Goal: Communication & Community: Participate in discussion

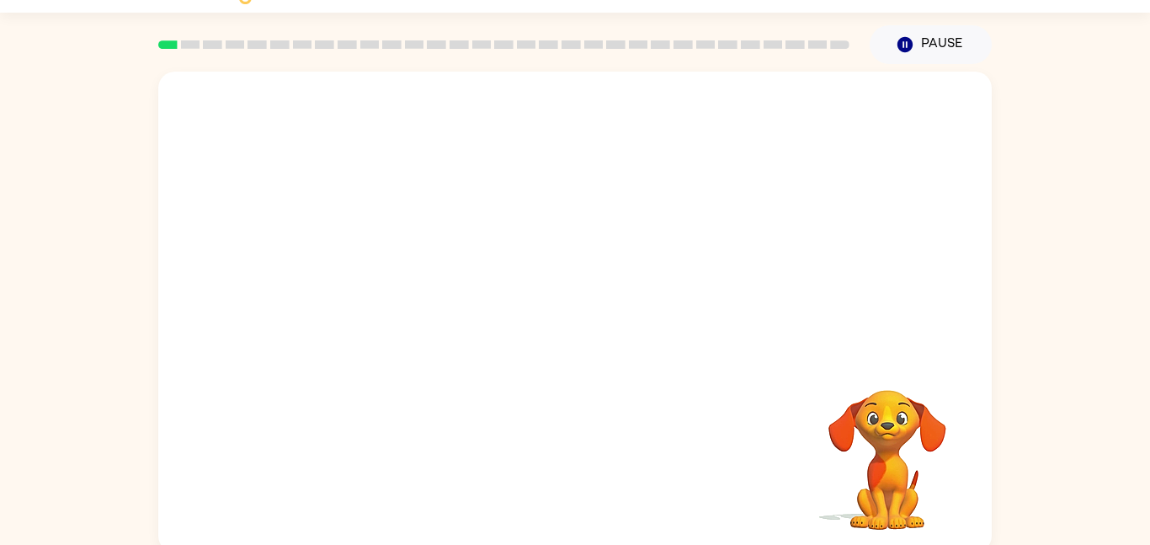
scroll to position [47, 0]
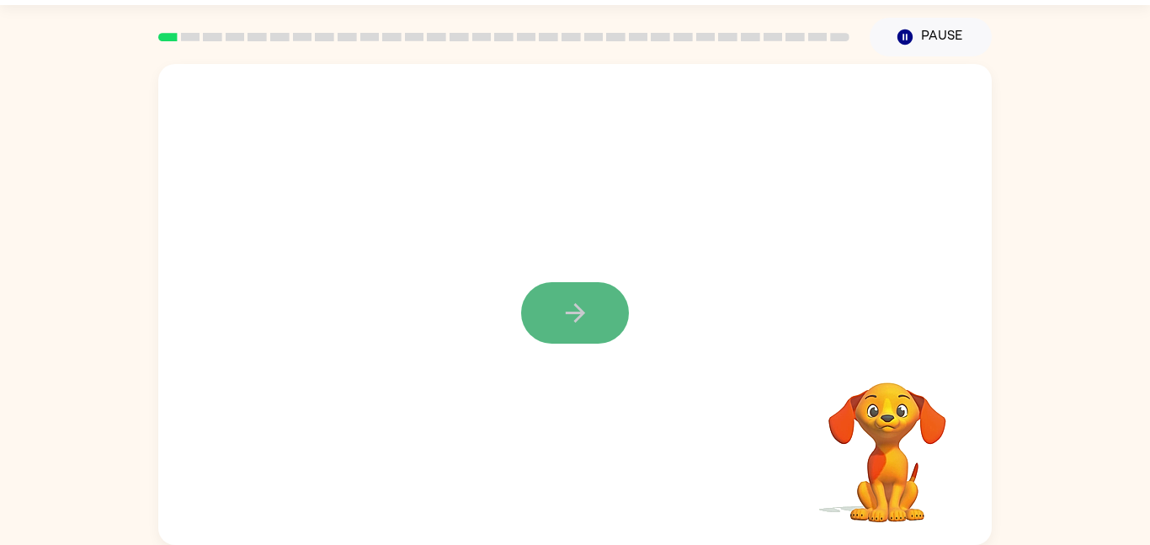
click at [566, 318] on icon "button" at bounding box center [575, 312] width 29 height 29
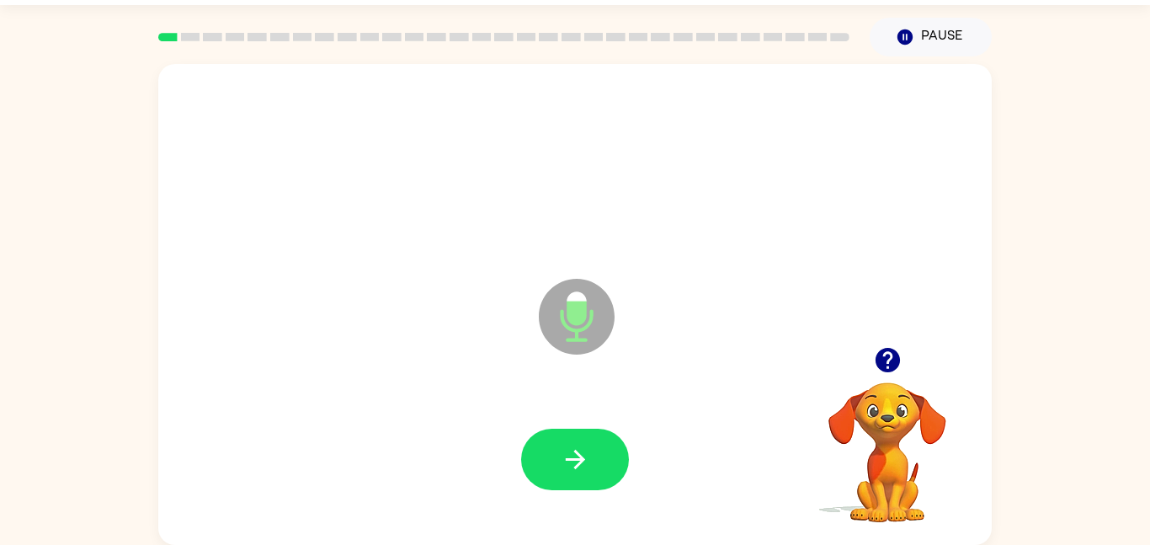
click at [545, 454] on button "button" at bounding box center [575, 458] width 108 height 61
click at [202, 382] on div "Microphone The Microphone is here when it is your turn to talk" at bounding box center [574, 304] width 833 height 481
drag, startPoint x: 546, startPoint y: 460, endPoint x: 527, endPoint y: 463, distance: 19.6
click at [544, 460] on button "button" at bounding box center [575, 458] width 108 height 61
drag, startPoint x: 570, startPoint y: 441, endPoint x: 555, endPoint y: 451, distance: 17.5
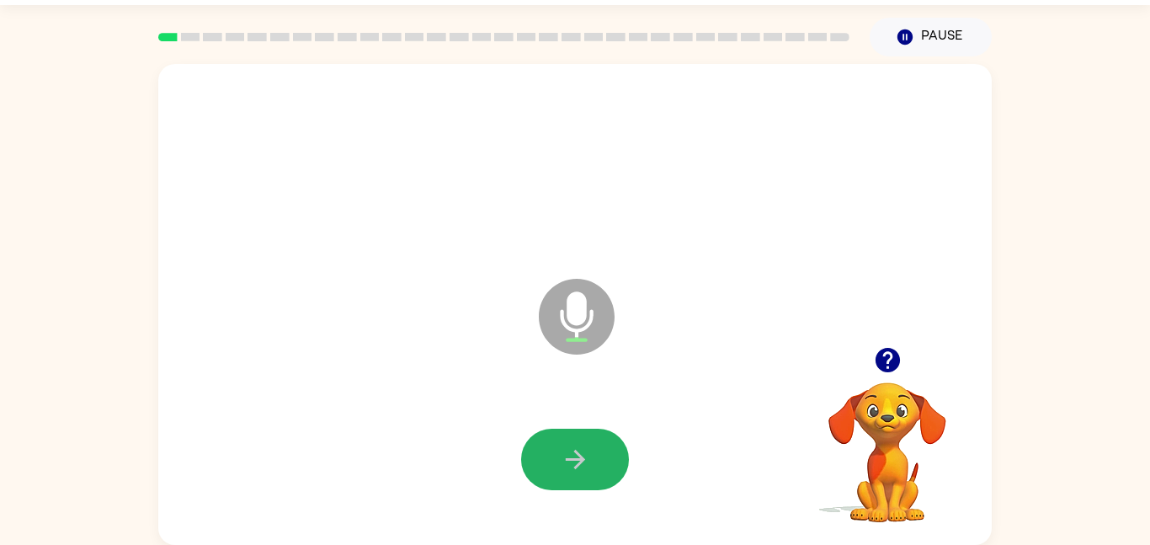
click at [555, 450] on button "button" at bounding box center [575, 458] width 108 height 61
click at [540, 443] on button "button" at bounding box center [575, 458] width 108 height 61
click at [535, 454] on button "button" at bounding box center [575, 458] width 108 height 61
click at [545, 441] on button "button" at bounding box center [575, 458] width 108 height 61
click at [576, 464] on icon "button" at bounding box center [575, 458] width 29 height 29
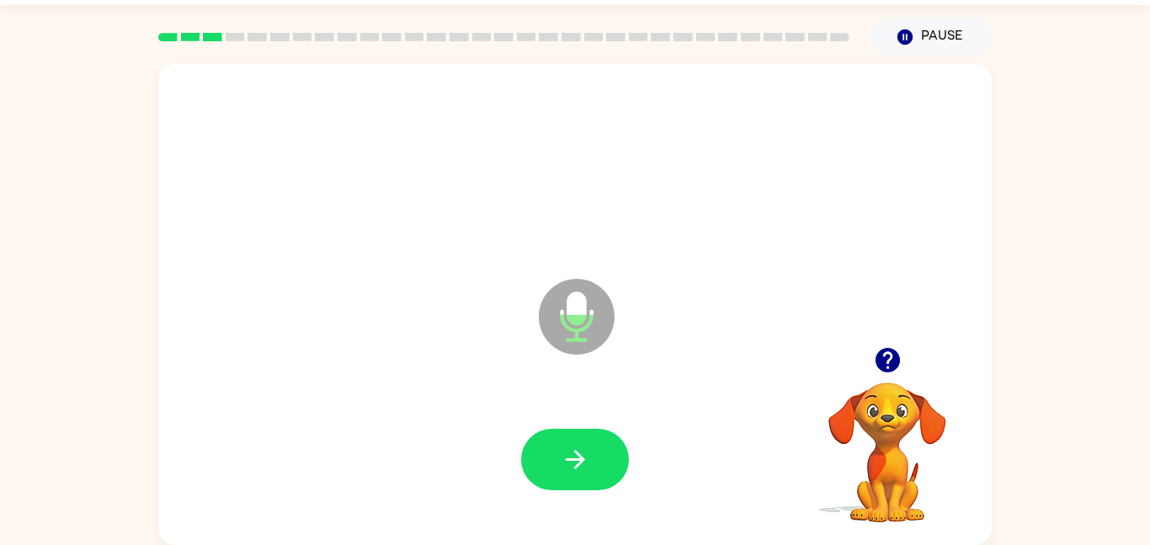
click at [595, 477] on button "button" at bounding box center [575, 458] width 108 height 61
click at [548, 459] on button "button" at bounding box center [575, 458] width 108 height 61
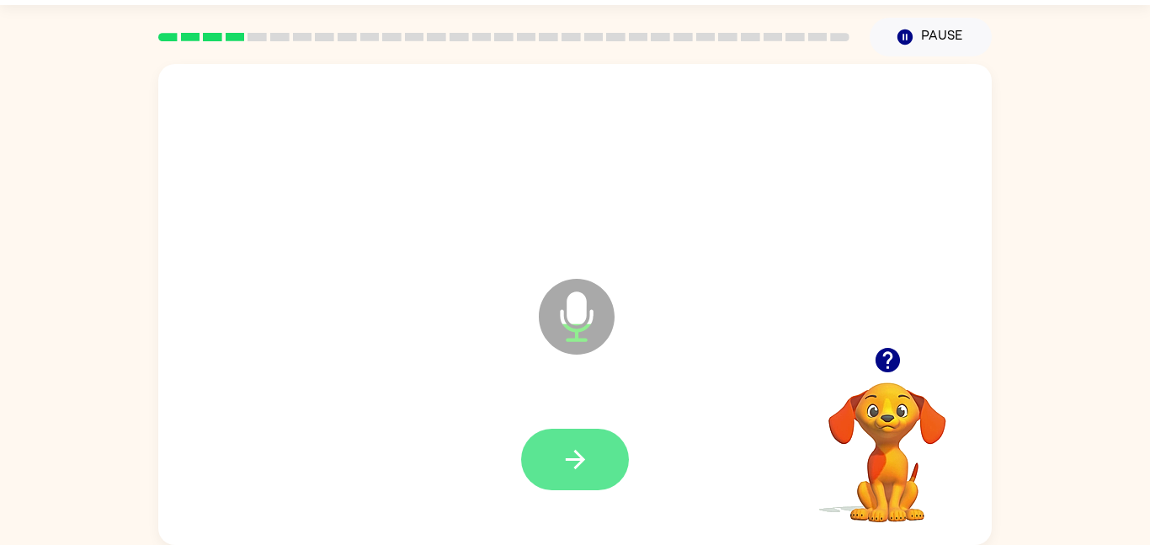
click at [529, 444] on button "button" at bounding box center [575, 458] width 108 height 61
click at [548, 444] on button "button" at bounding box center [575, 458] width 108 height 61
click at [540, 469] on button "button" at bounding box center [575, 458] width 108 height 61
click at [556, 428] on button "button" at bounding box center [575, 458] width 108 height 61
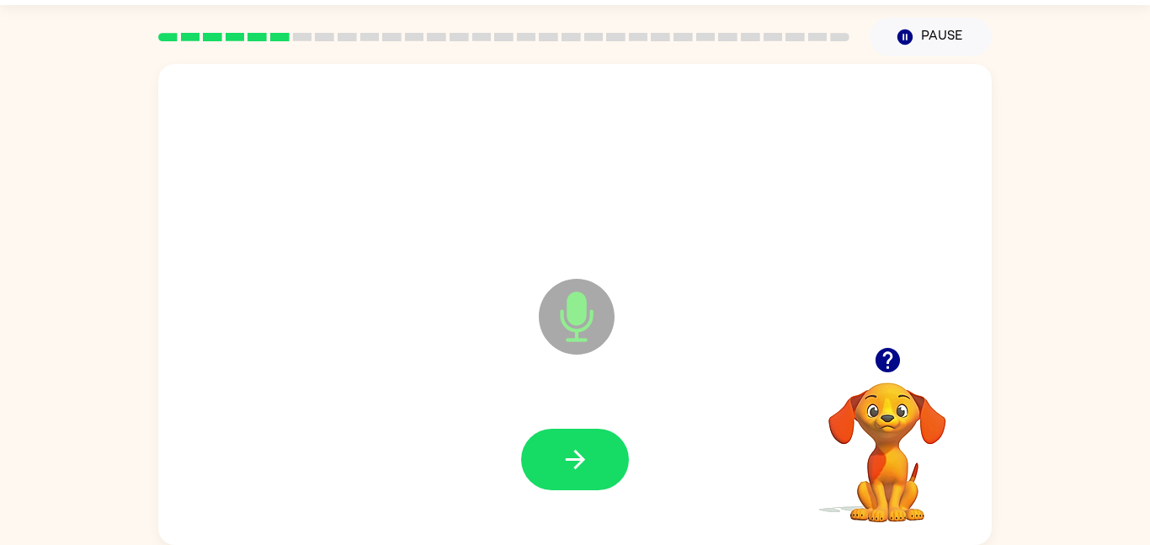
click at [563, 462] on icon "button" at bounding box center [575, 458] width 29 height 29
click at [526, 461] on button "button" at bounding box center [575, 458] width 108 height 61
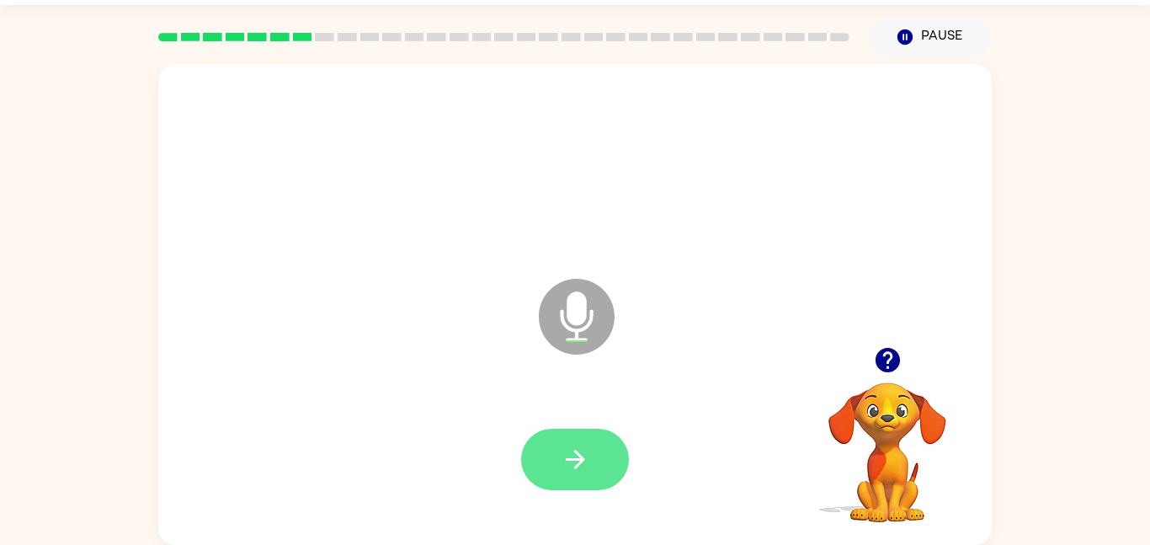
click at [540, 438] on button "button" at bounding box center [575, 458] width 108 height 61
click at [555, 464] on button "button" at bounding box center [575, 458] width 108 height 61
click at [539, 433] on button "button" at bounding box center [575, 458] width 108 height 61
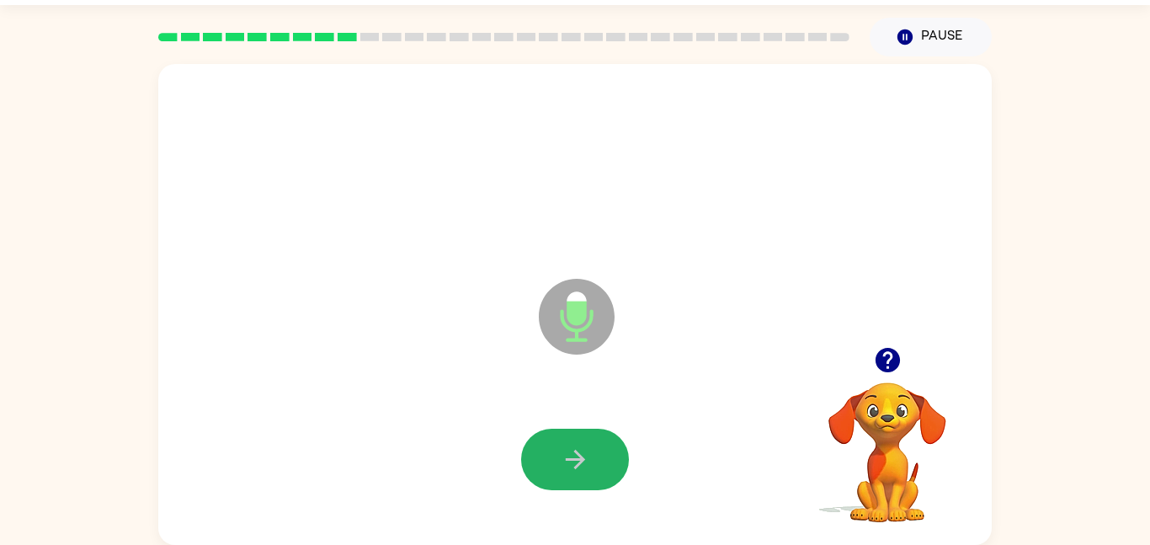
click at [573, 440] on button "button" at bounding box center [575, 458] width 108 height 61
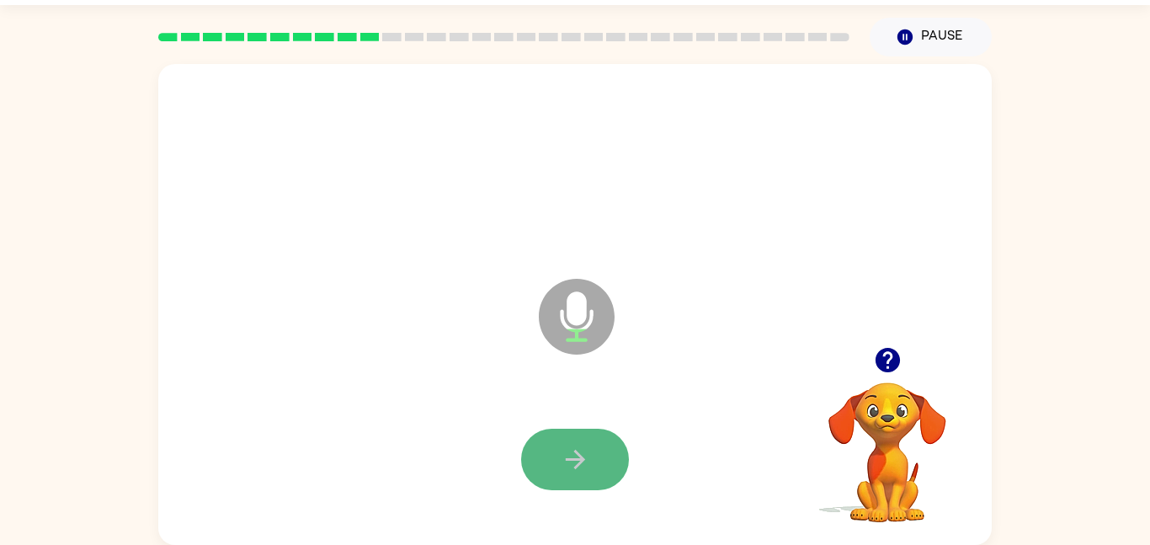
click at [598, 480] on button "button" at bounding box center [575, 458] width 108 height 61
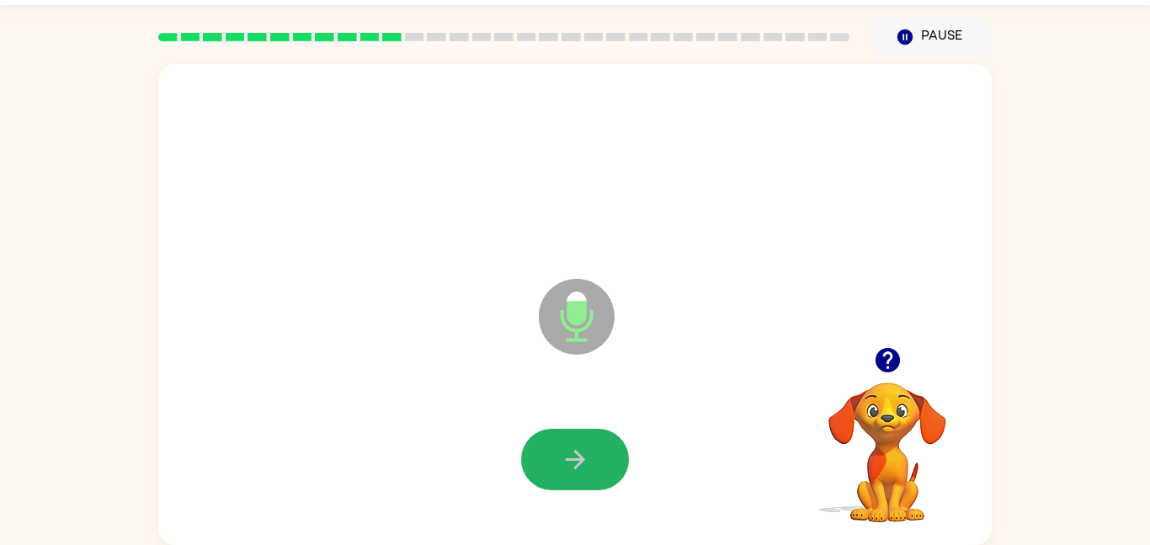
click at [550, 454] on button "button" at bounding box center [575, 458] width 108 height 61
click at [573, 456] on icon "button" at bounding box center [575, 458] width 29 height 29
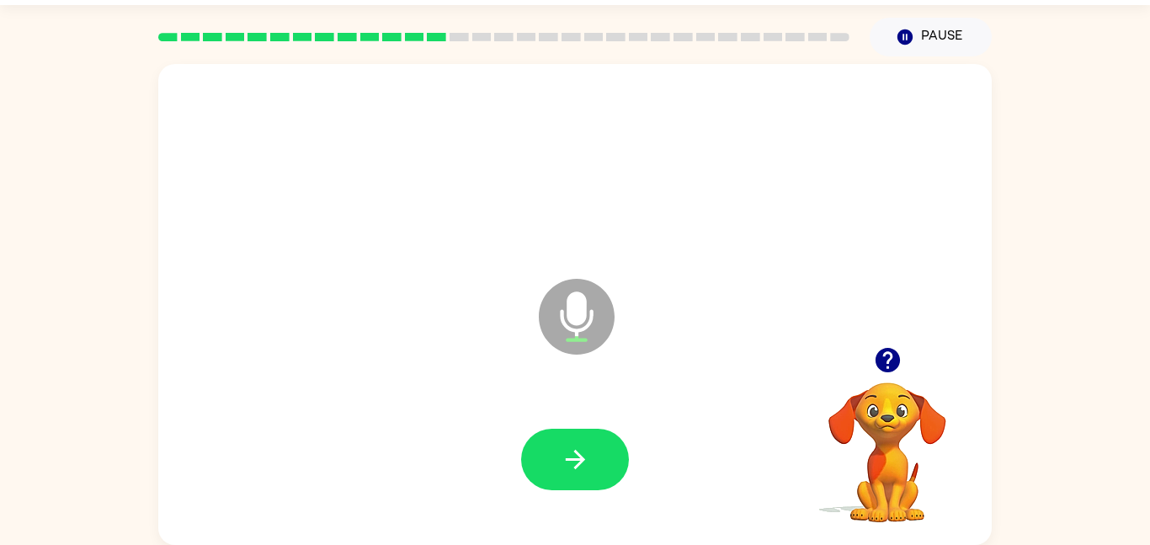
click at [522, 465] on button "button" at bounding box center [575, 458] width 108 height 61
drag, startPoint x: 583, startPoint y: 438, endPoint x: 580, endPoint y: 462, distance: 24.6
click at [581, 460] on button "button" at bounding box center [575, 458] width 108 height 61
click at [564, 438] on button "button" at bounding box center [575, 458] width 108 height 61
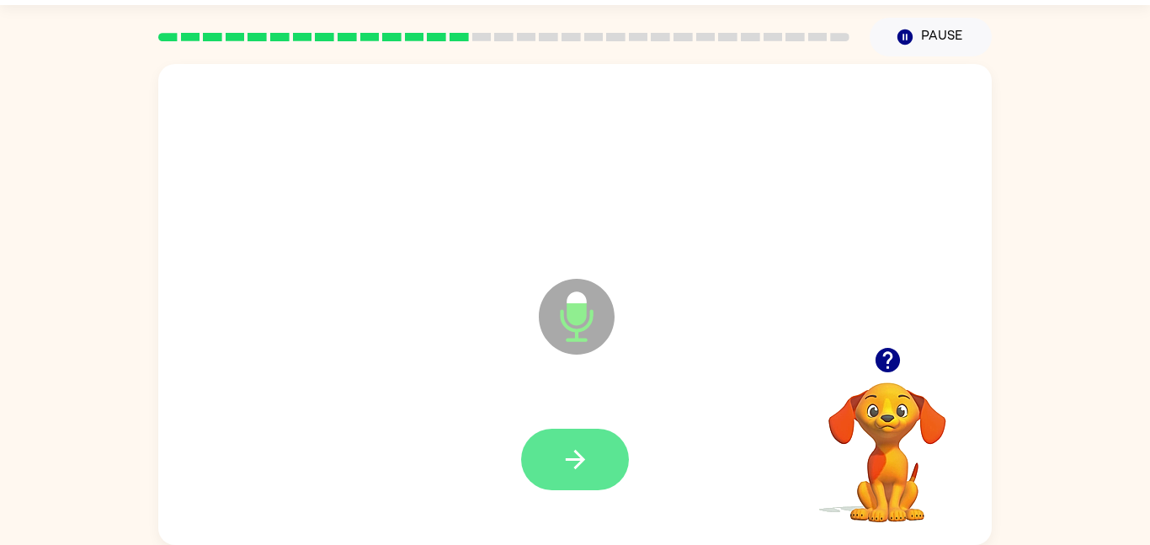
click at [571, 465] on icon "button" at bounding box center [575, 458] width 29 height 29
click at [590, 464] on button "button" at bounding box center [575, 458] width 108 height 61
drag, startPoint x: 562, startPoint y: 419, endPoint x: 551, endPoint y: 449, distance: 31.4
click at [551, 447] on div at bounding box center [575, 460] width 800 height 138
click at [555, 451] on button "button" at bounding box center [575, 458] width 108 height 61
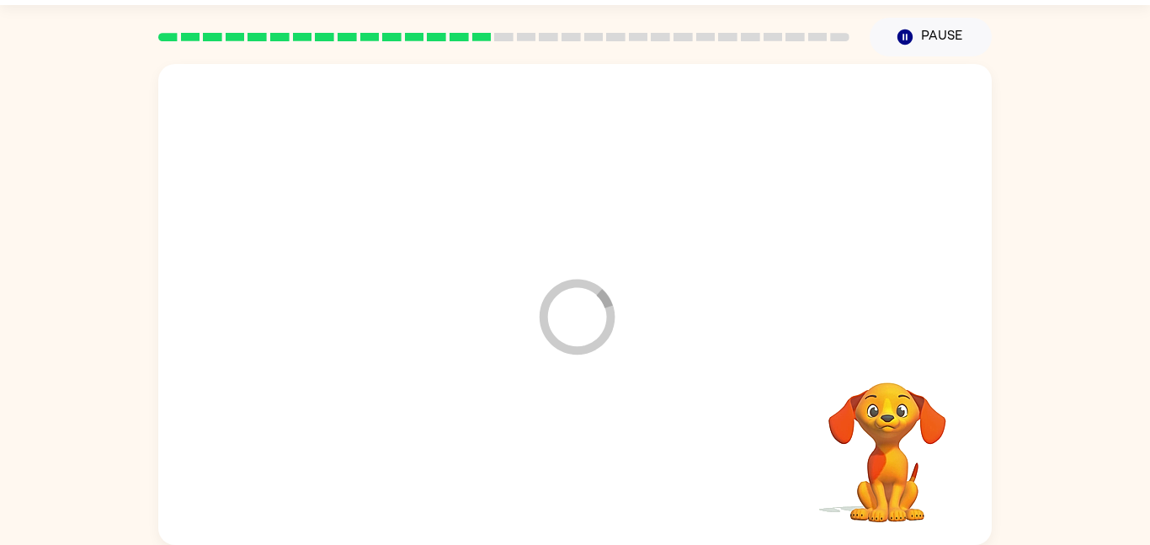
click at [561, 451] on div at bounding box center [575, 460] width 800 height 138
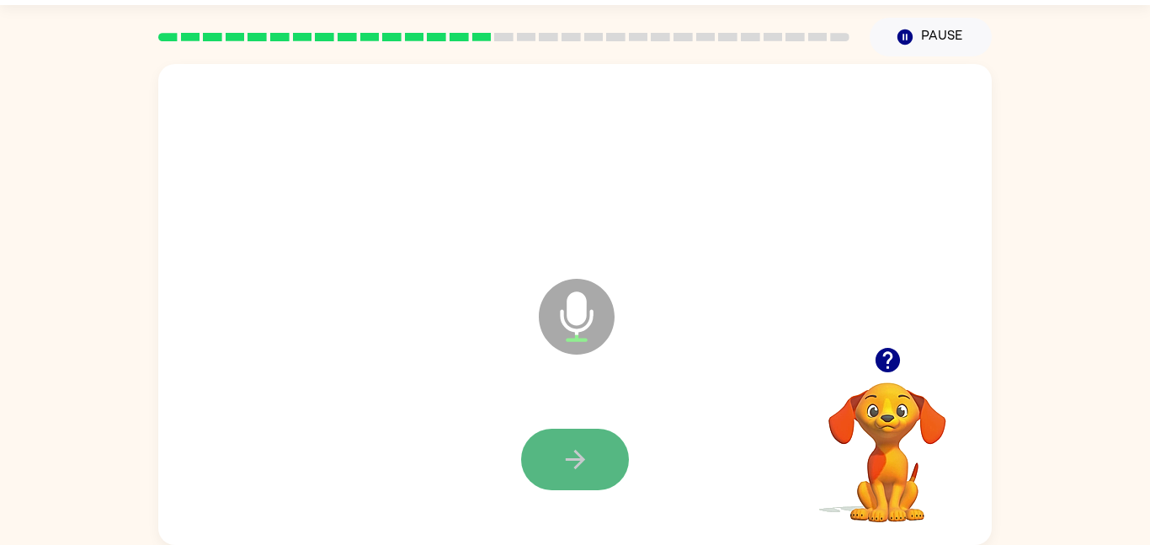
click at [599, 460] on button "button" at bounding box center [575, 458] width 108 height 61
click at [615, 451] on button "button" at bounding box center [575, 458] width 108 height 61
click at [585, 427] on div at bounding box center [575, 460] width 800 height 138
click at [576, 458] on icon "button" at bounding box center [574, 458] width 19 height 19
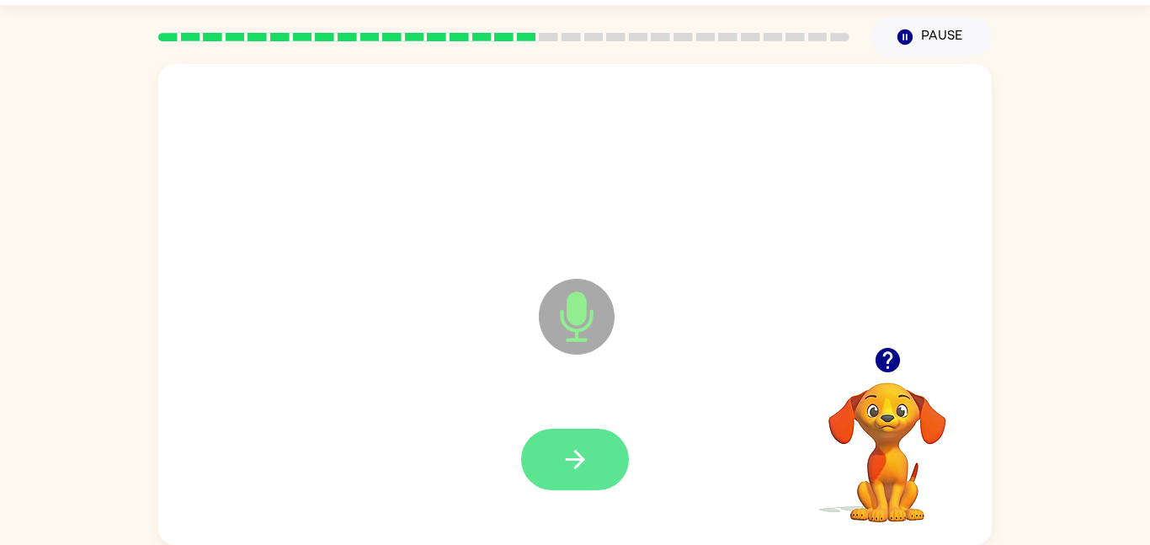
click at [569, 458] on icon "button" at bounding box center [574, 458] width 19 height 19
click at [565, 430] on button "button" at bounding box center [575, 458] width 108 height 61
click at [602, 435] on button "button" at bounding box center [575, 458] width 108 height 61
drag, startPoint x: 536, startPoint y: 447, endPoint x: 551, endPoint y: 460, distance: 19.7
click at [549, 460] on button "button" at bounding box center [575, 458] width 108 height 61
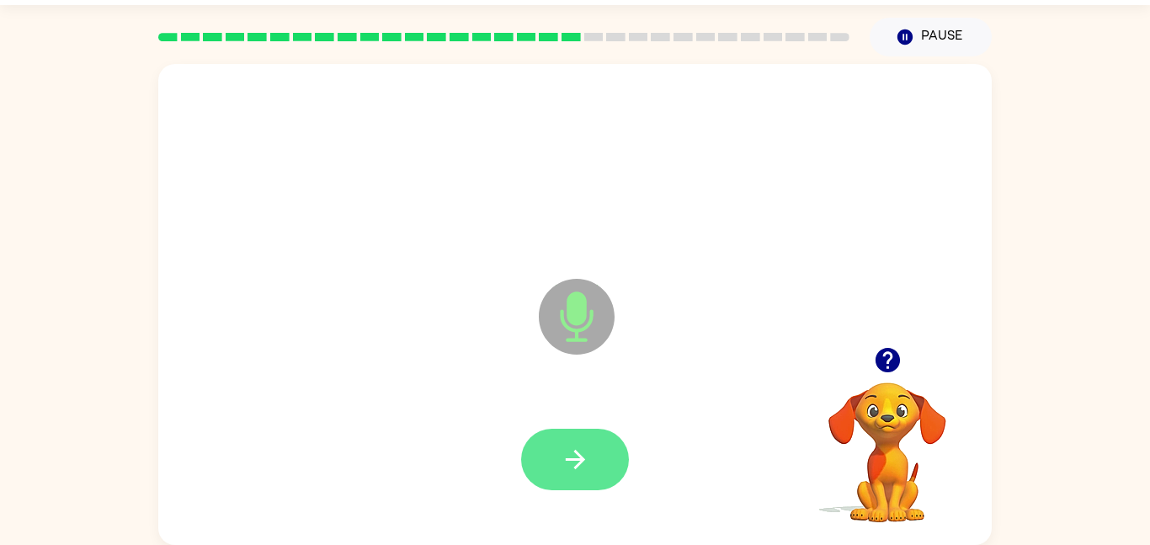
click at [570, 461] on icon "button" at bounding box center [575, 458] width 29 height 29
click at [554, 463] on button "button" at bounding box center [575, 458] width 108 height 61
click at [583, 461] on icon "button" at bounding box center [575, 458] width 29 height 29
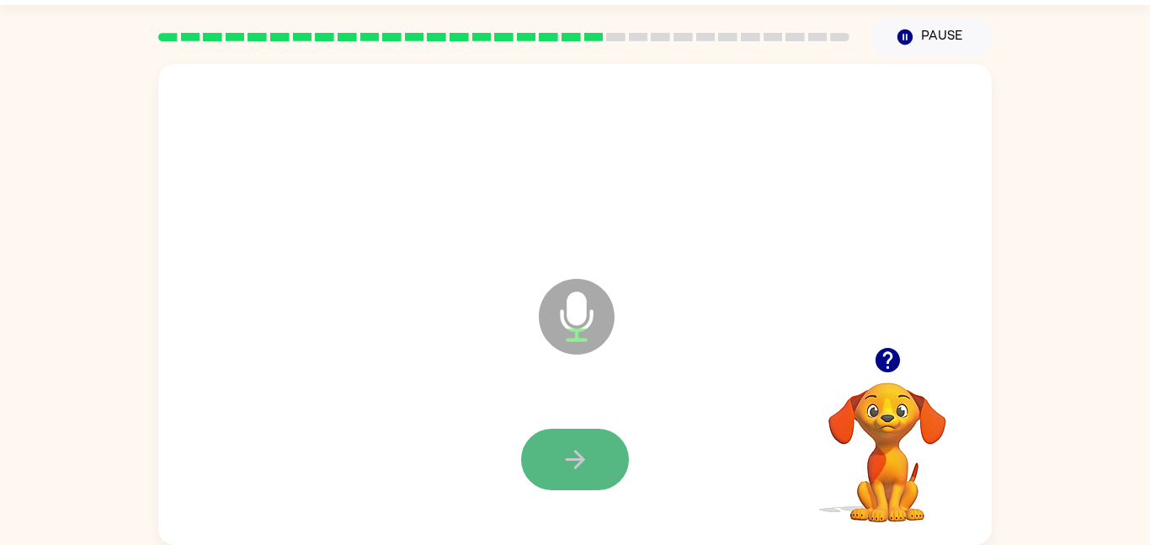
click at [614, 460] on button "button" at bounding box center [575, 458] width 108 height 61
click at [577, 451] on icon "button" at bounding box center [575, 458] width 29 height 29
drag, startPoint x: 565, startPoint y: 481, endPoint x: 564, endPoint y: 457, distance: 24.4
click at [565, 470] on button "button" at bounding box center [575, 458] width 108 height 61
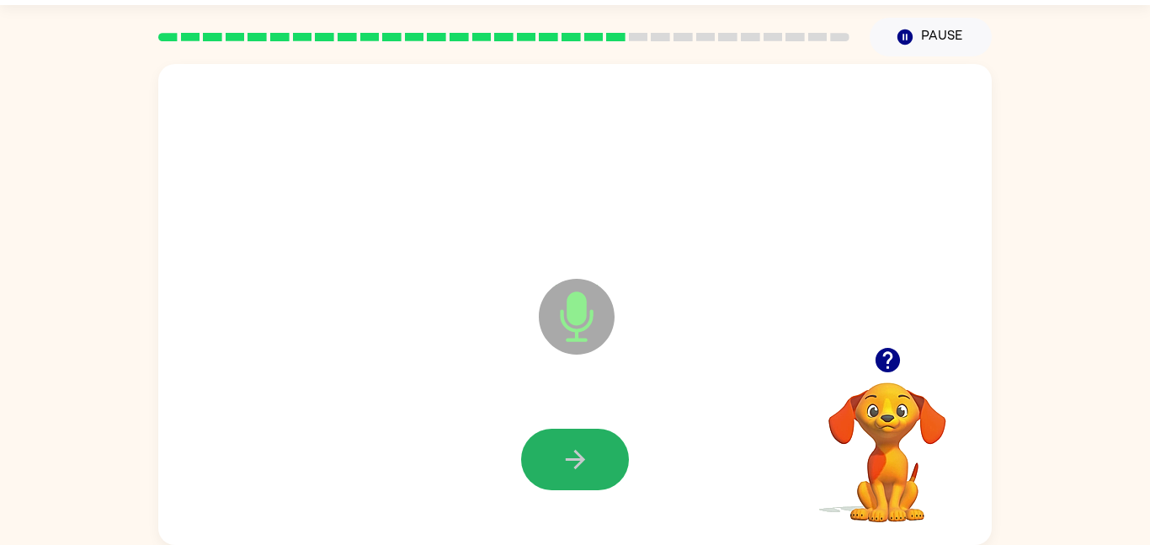
drag, startPoint x: 553, startPoint y: 460, endPoint x: 528, endPoint y: 448, distance: 27.9
click at [553, 451] on button "button" at bounding box center [575, 458] width 108 height 61
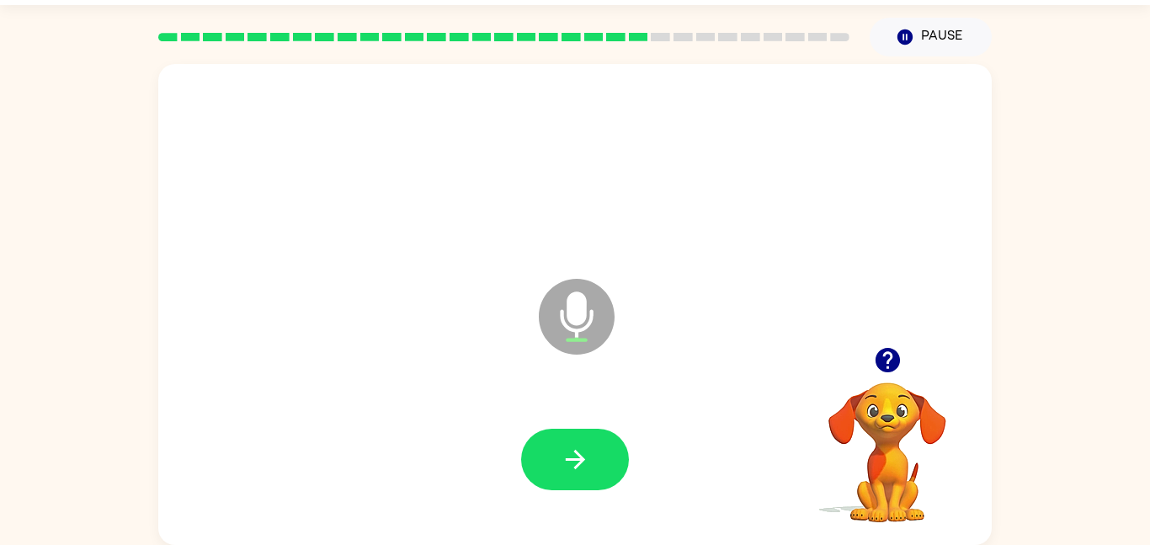
click at [538, 457] on button "button" at bounding box center [575, 458] width 108 height 61
click at [539, 471] on button "button" at bounding box center [575, 458] width 108 height 61
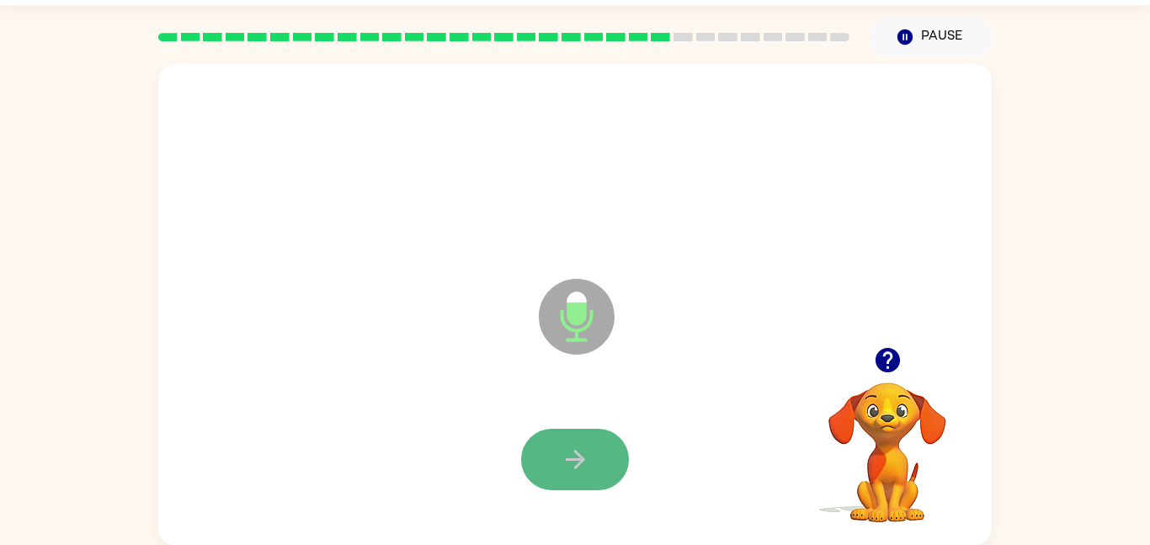
click at [601, 454] on button "button" at bounding box center [575, 458] width 108 height 61
click at [557, 452] on button "button" at bounding box center [575, 458] width 108 height 61
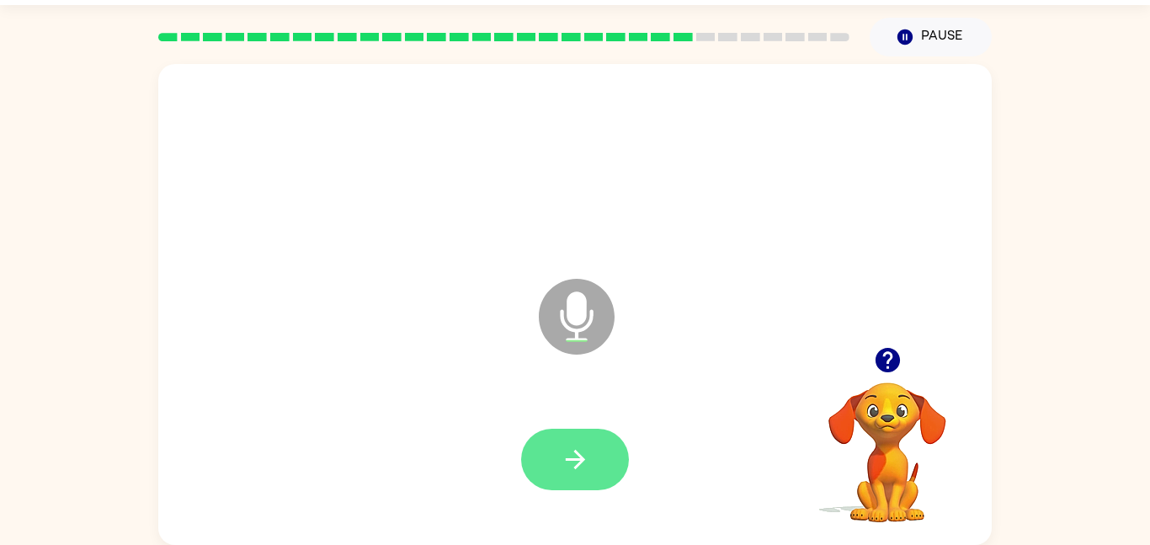
drag, startPoint x: 523, startPoint y: 448, endPoint x: 522, endPoint y: 465, distance: 17.8
click at [523, 464] on div at bounding box center [575, 458] width 108 height 61
click at [529, 466] on button "button" at bounding box center [575, 458] width 108 height 61
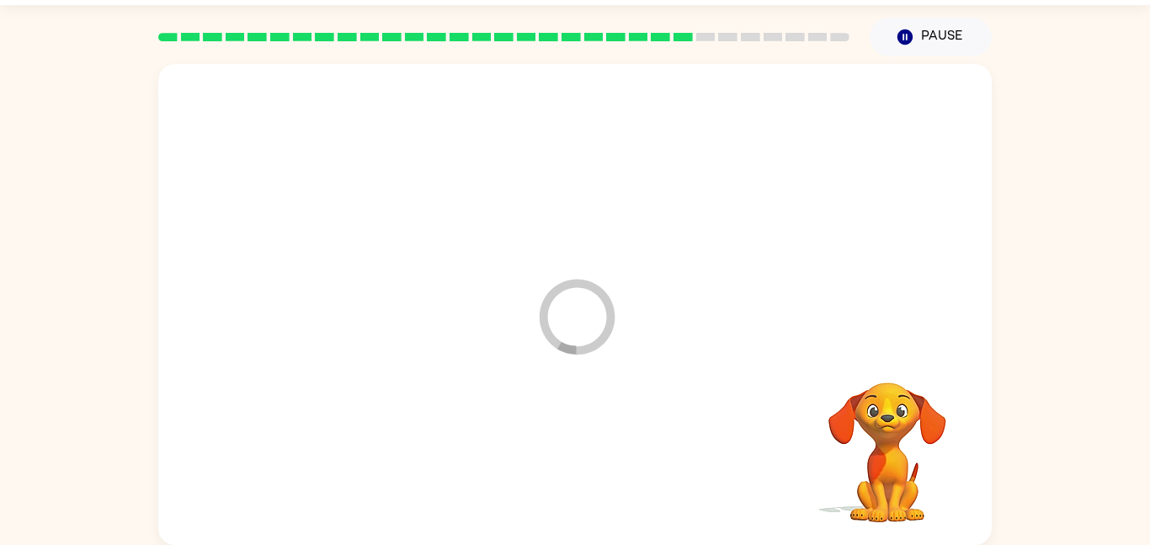
click at [534, 465] on div at bounding box center [575, 460] width 800 height 138
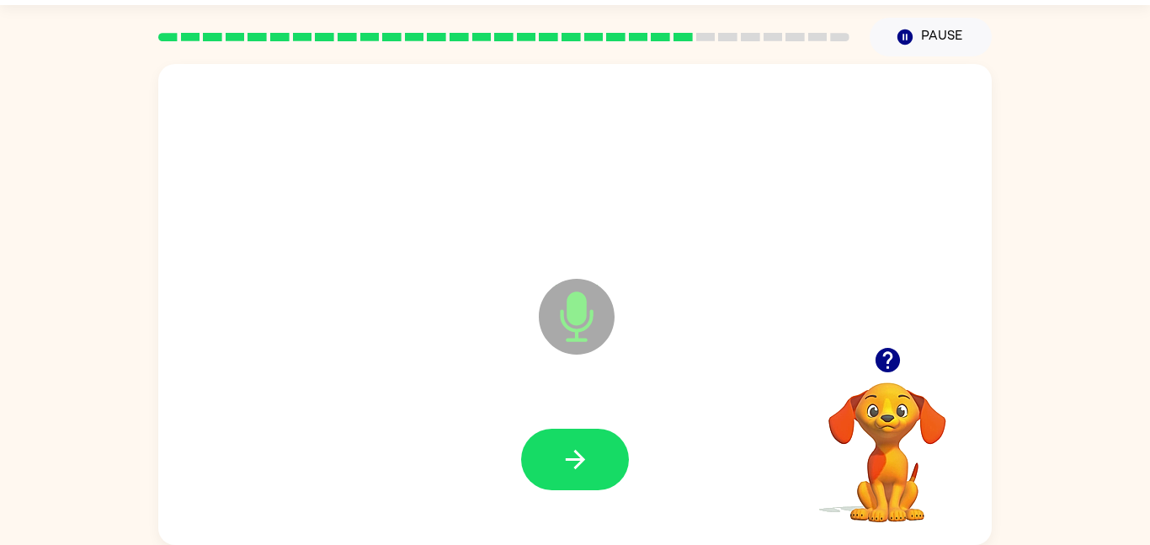
drag, startPoint x: 589, startPoint y: 390, endPoint x: 591, endPoint y: 350, distance: 39.6
click at [591, 350] on icon "Microphone The Microphone is here when it is your turn to talk" at bounding box center [660, 337] width 252 height 126
click at [579, 442] on button "button" at bounding box center [575, 458] width 108 height 61
click at [574, 470] on icon "button" at bounding box center [575, 458] width 29 height 29
click at [556, 470] on button "button" at bounding box center [575, 458] width 108 height 61
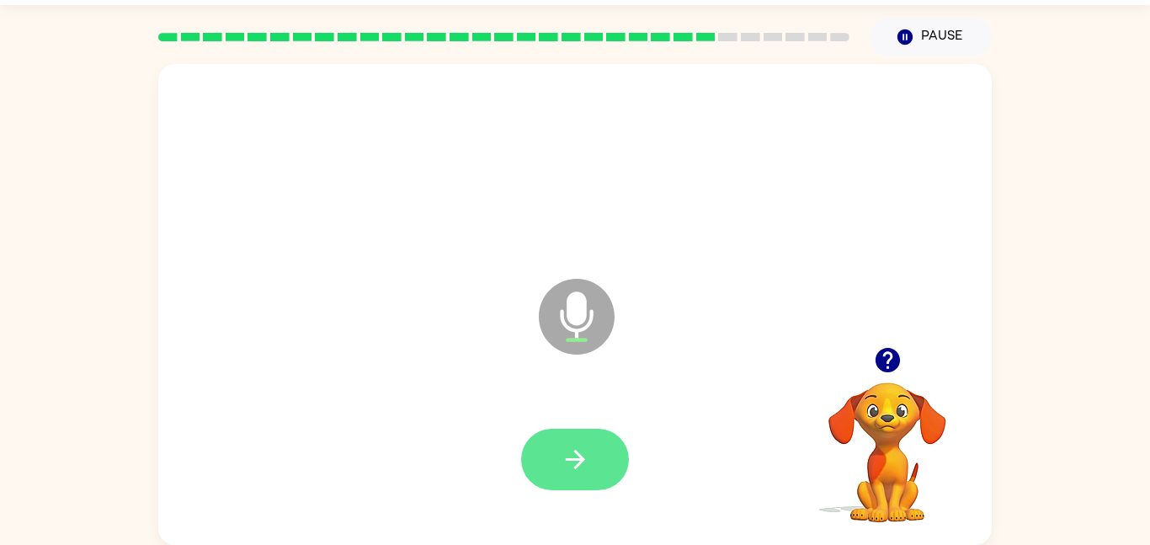
click at [550, 485] on button "button" at bounding box center [575, 458] width 108 height 61
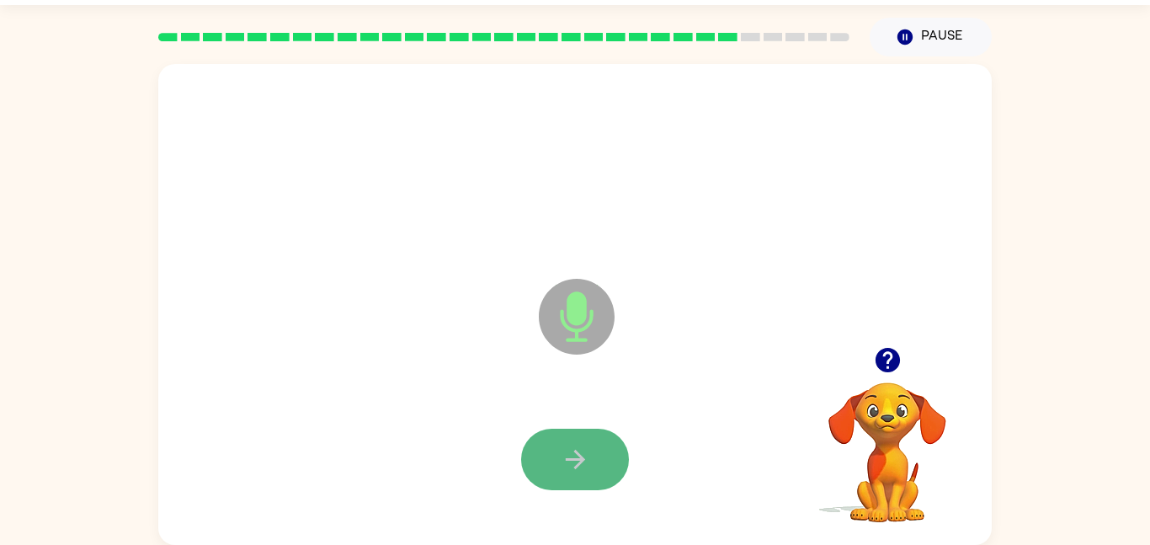
drag, startPoint x: 539, startPoint y: 453, endPoint x: 561, endPoint y: 451, distance: 22.8
click at [561, 451] on button "button" at bounding box center [575, 458] width 108 height 61
drag, startPoint x: 550, startPoint y: 470, endPoint x: 575, endPoint y: 380, distance: 92.7
click at [550, 467] on button "button" at bounding box center [575, 458] width 108 height 61
click at [566, 470] on icon "button" at bounding box center [575, 458] width 29 height 29
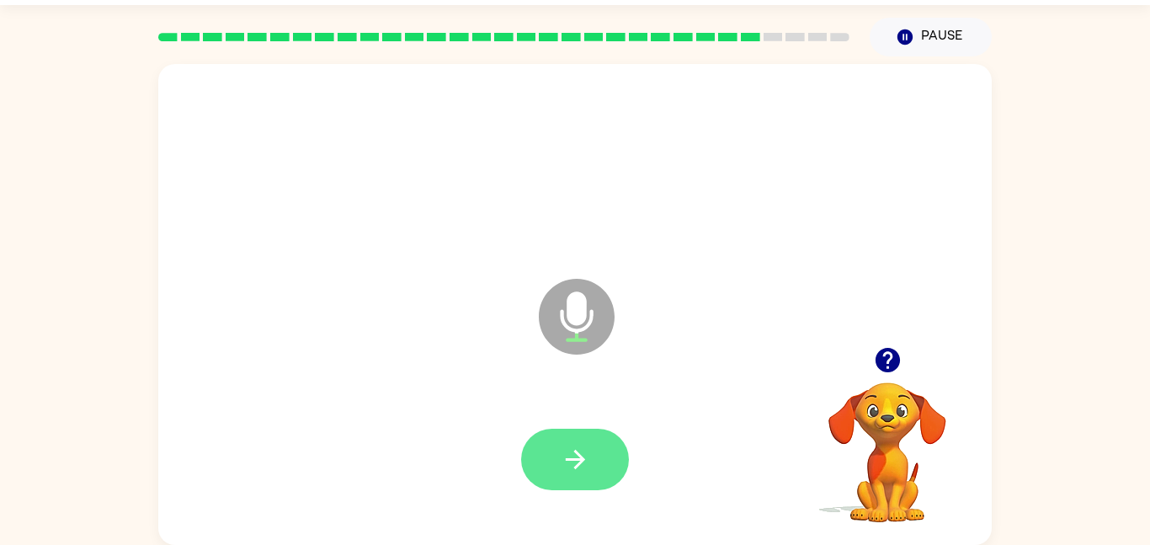
drag, startPoint x: 558, startPoint y: 423, endPoint x: 541, endPoint y: 476, distance: 55.6
click at [541, 473] on div at bounding box center [575, 460] width 800 height 138
click at [547, 476] on button "button" at bounding box center [575, 458] width 108 height 61
click at [547, 476] on div at bounding box center [575, 458] width 108 height 61
click at [560, 435] on button "button" at bounding box center [575, 458] width 108 height 61
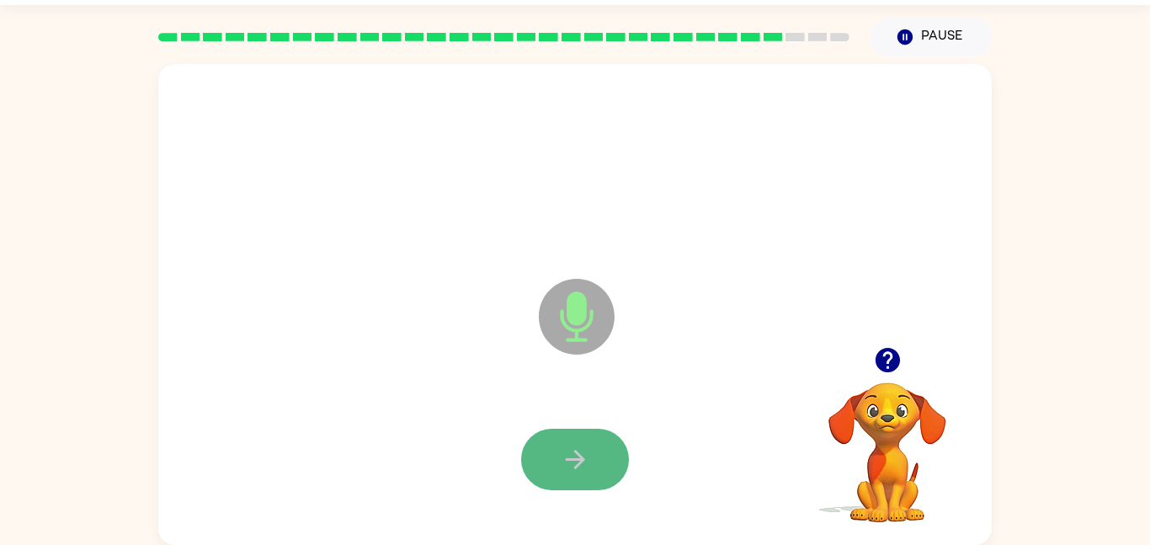
click at [555, 439] on button "button" at bounding box center [575, 458] width 108 height 61
drag, startPoint x: 612, startPoint y: 443, endPoint x: 608, endPoint y: 450, distance: 8.7
click at [610, 444] on button "button" at bounding box center [575, 458] width 108 height 61
click at [608, 451] on div at bounding box center [575, 460] width 800 height 138
drag, startPoint x: 576, startPoint y: 448, endPoint x: 587, endPoint y: 450, distance: 10.4
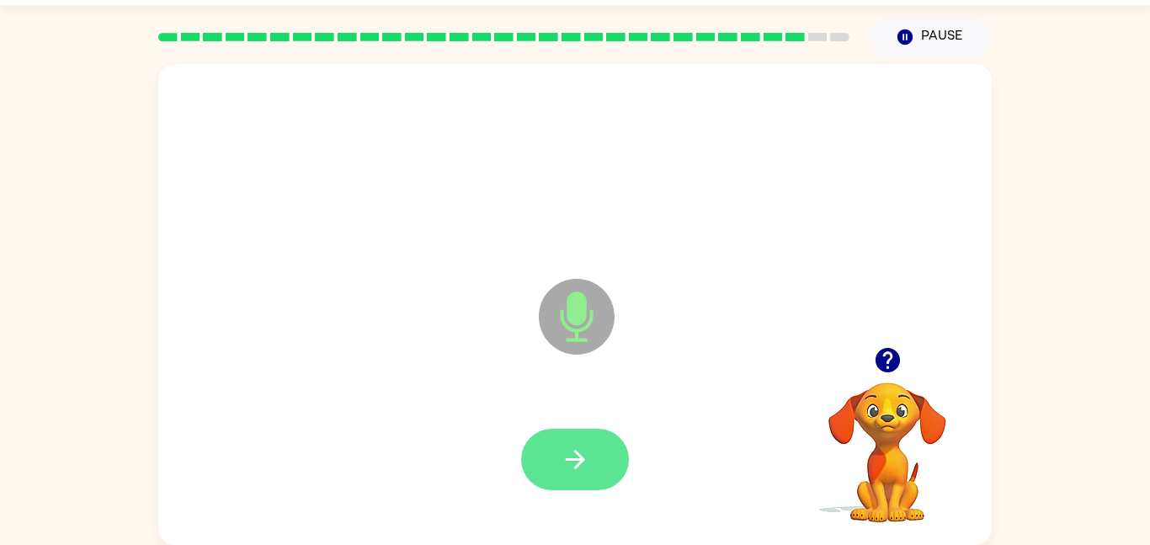
click at [587, 450] on icon "button" at bounding box center [575, 458] width 29 height 29
drag, startPoint x: 594, startPoint y: 444, endPoint x: 622, endPoint y: 442, distance: 27.8
click at [620, 449] on button "button" at bounding box center [575, 458] width 108 height 61
drag, startPoint x: 571, startPoint y: 424, endPoint x: 561, endPoint y: 449, distance: 26.1
click at [571, 425] on div at bounding box center [575, 460] width 800 height 138
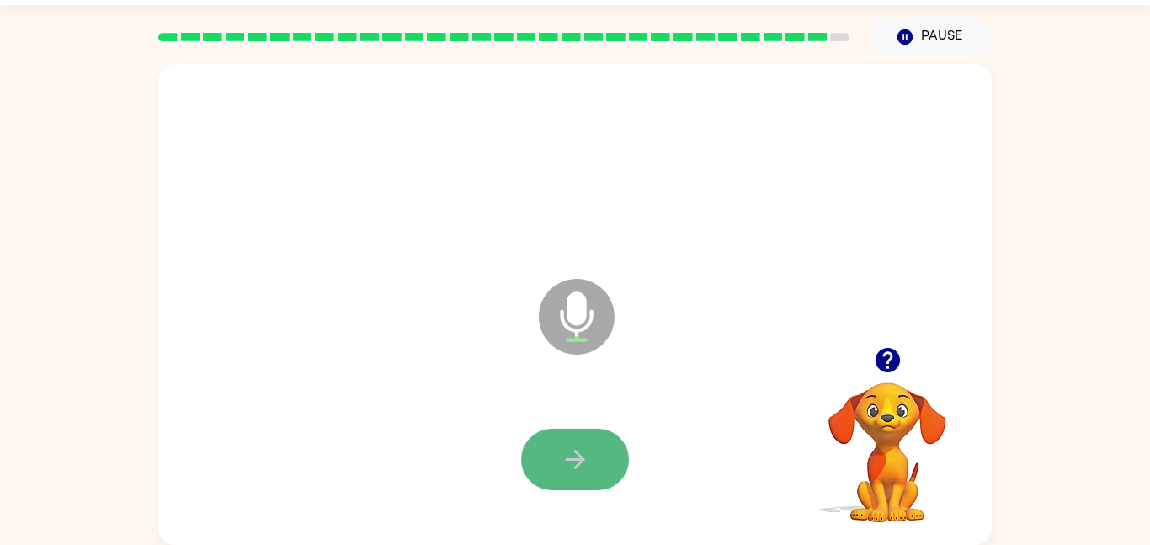
click at [566, 442] on button "button" at bounding box center [575, 458] width 108 height 61
click at [565, 442] on div at bounding box center [575, 458] width 108 height 61
drag, startPoint x: 565, startPoint y: 442, endPoint x: 553, endPoint y: 455, distance: 17.9
click at [564, 442] on div at bounding box center [575, 458] width 108 height 61
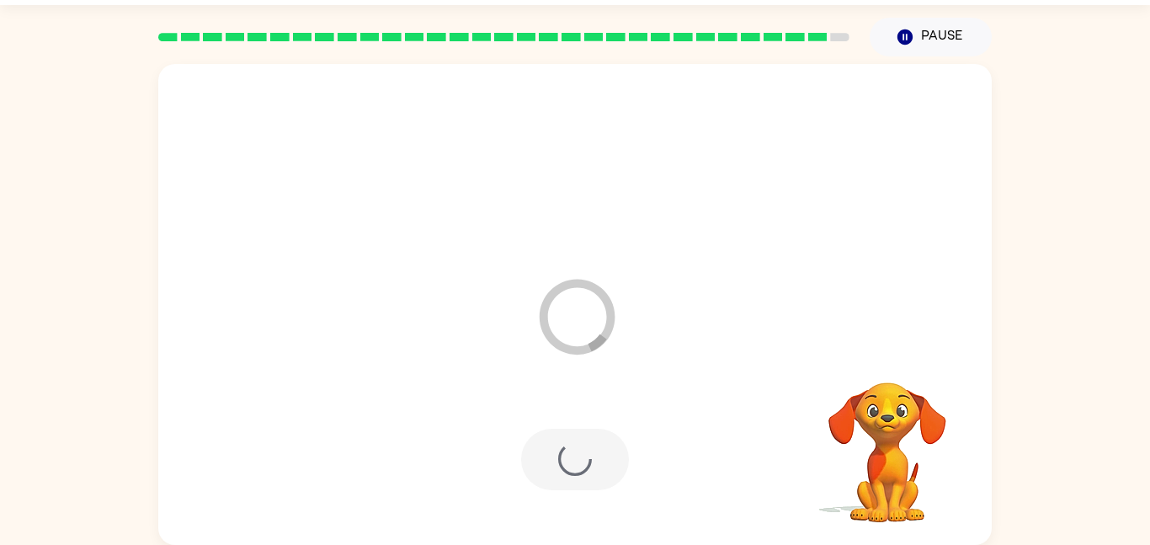
scroll to position [17, 0]
